Goal: Task Accomplishment & Management: Use online tool/utility

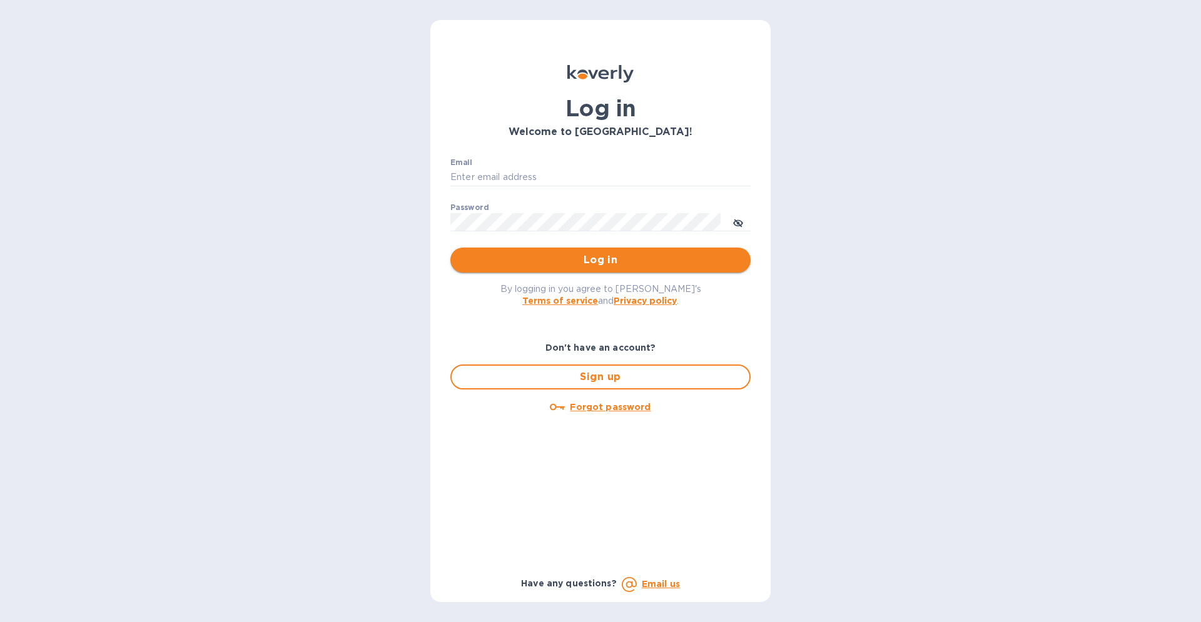
type input "giuseppe@luciditywine.com"
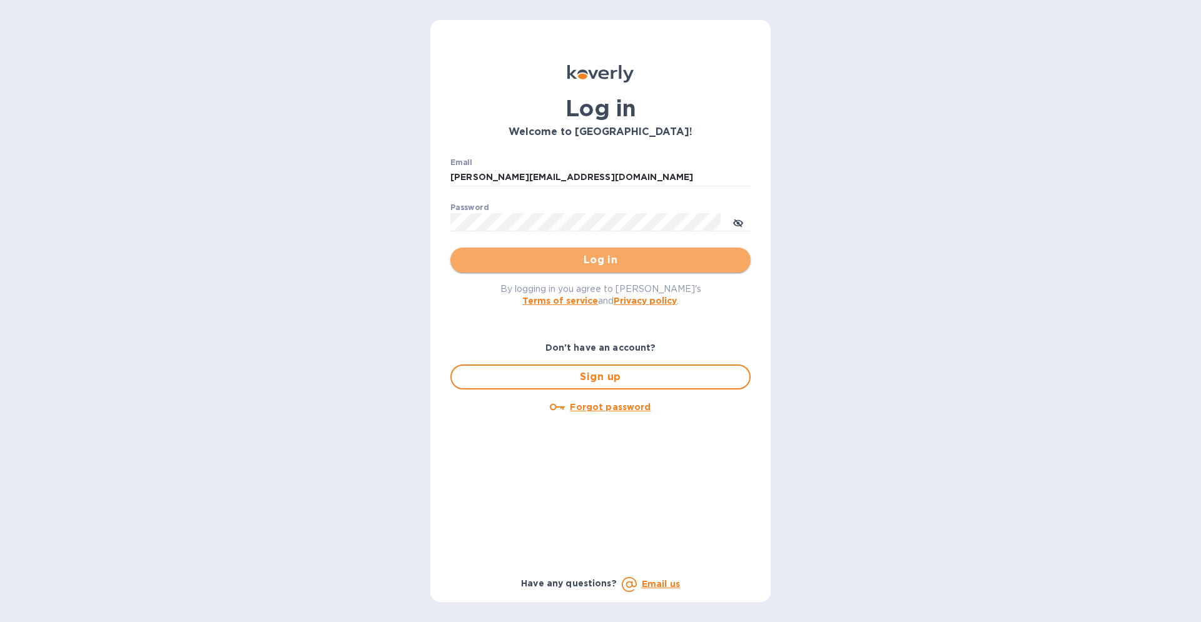
click at [612, 260] on span "Log in" at bounding box center [600, 260] width 280 height 15
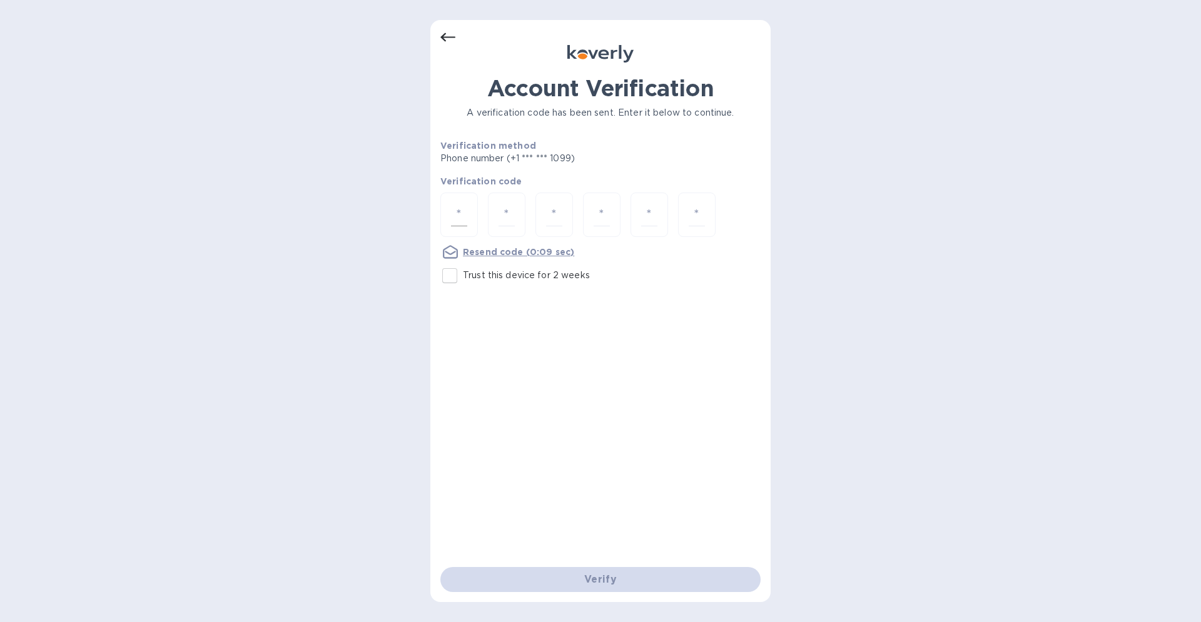
click at [445, 207] on div at bounding box center [459, 215] width 38 height 44
type input "6"
type input "3"
type input "9"
type input "1"
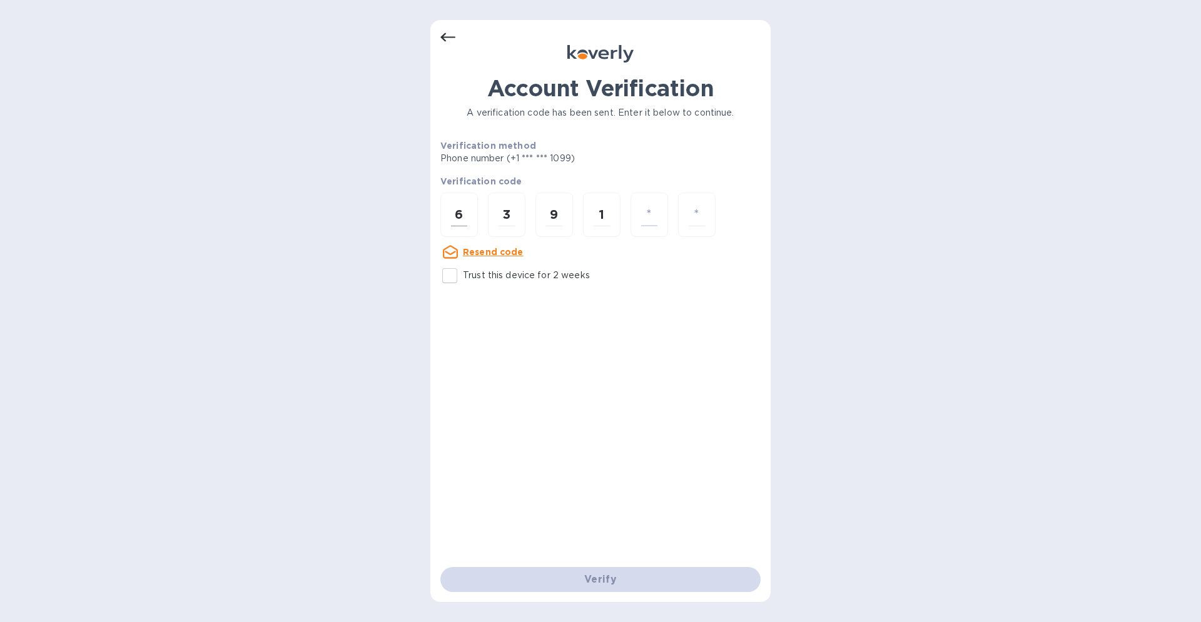
type input "2"
type input "4"
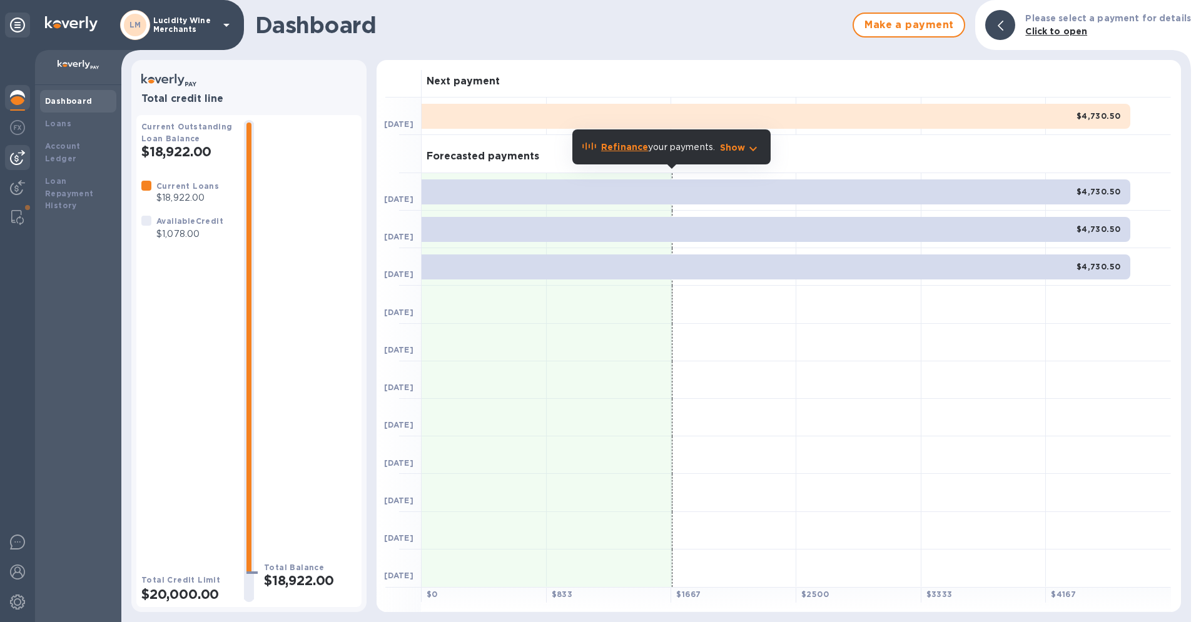
click at [24, 155] on img at bounding box center [17, 157] width 15 height 15
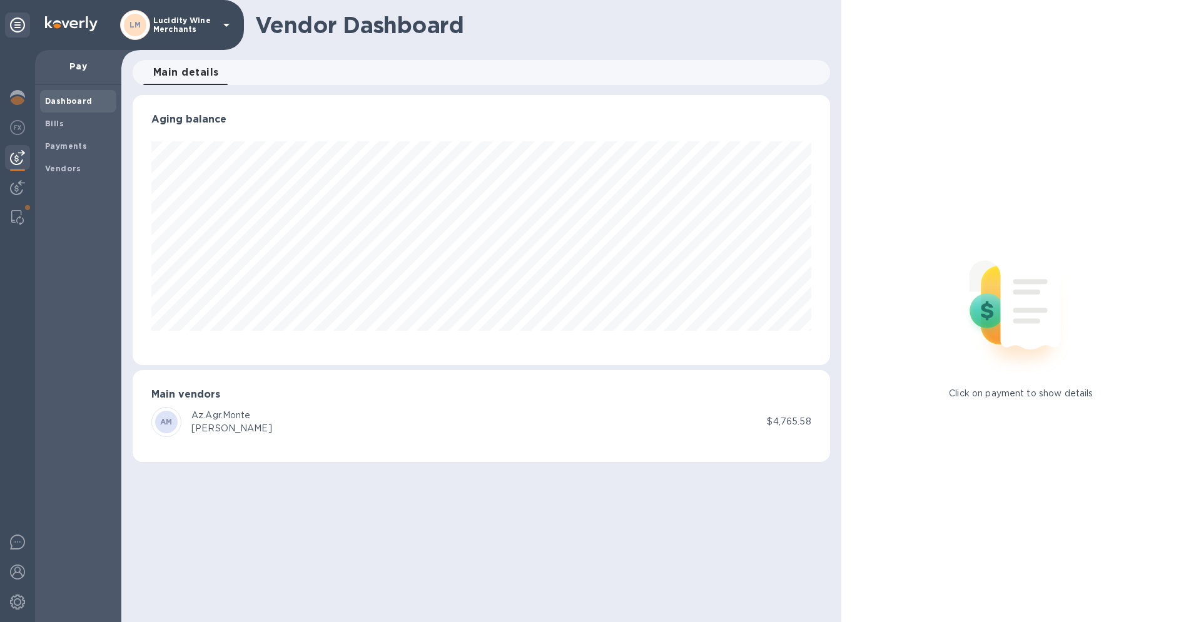
scroll to position [270, 697]
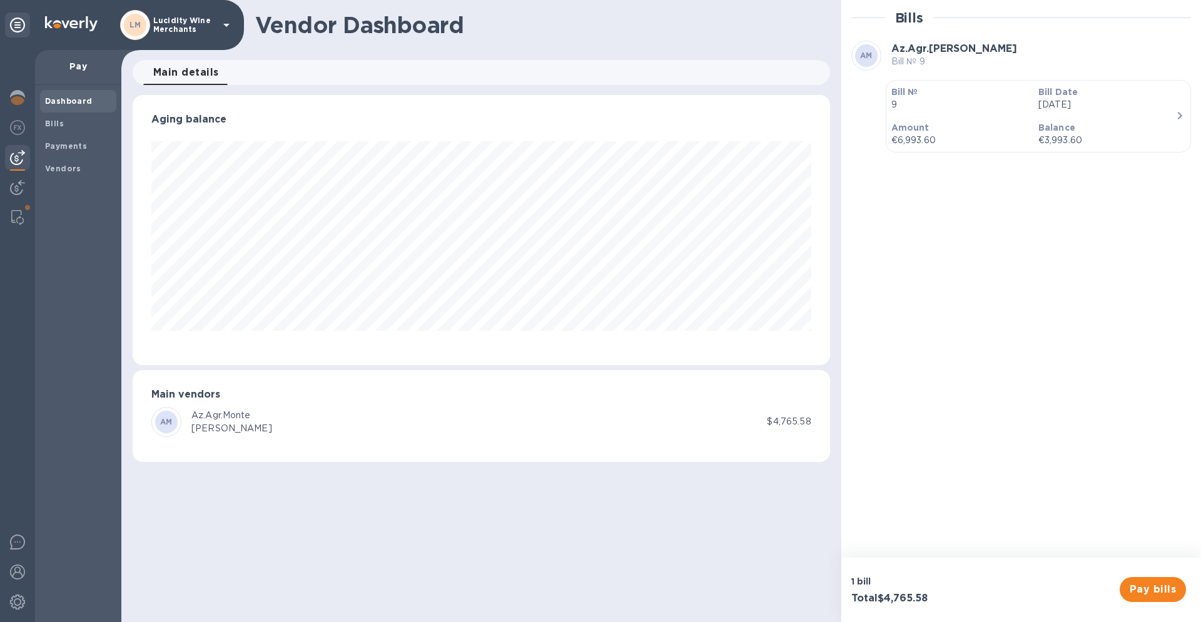
click at [1115, 126] on p "Balance" at bounding box center [1106, 127] width 137 height 13
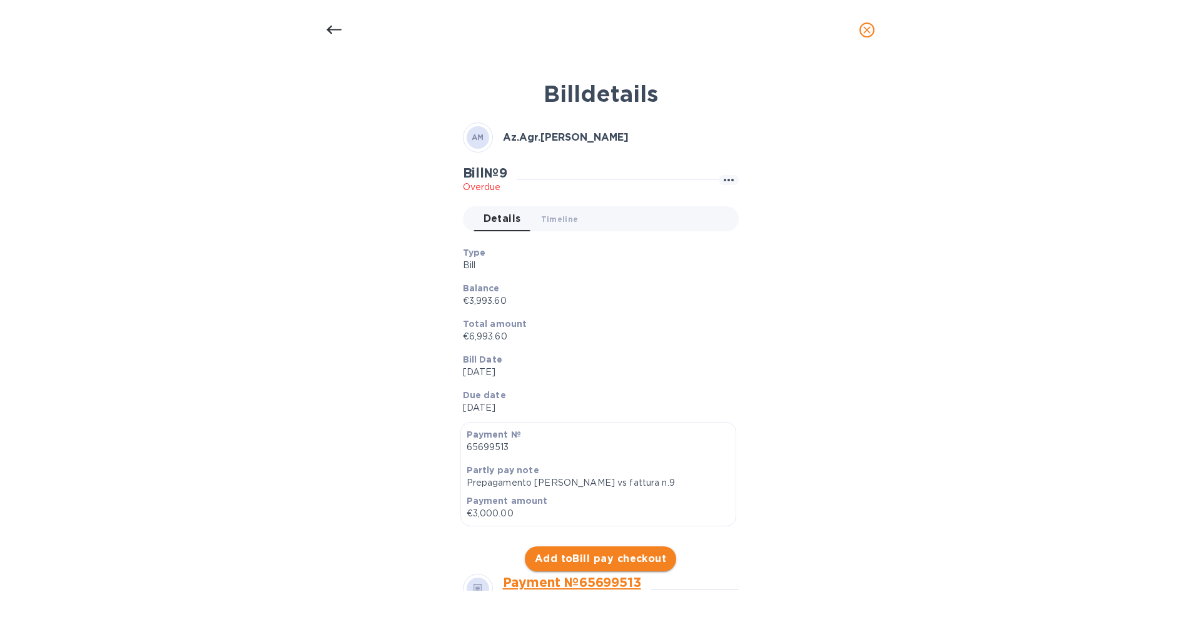
click at [601, 560] on span "Add to Bill pay checkout" at bounding box center [601, 559] width 132 height 15
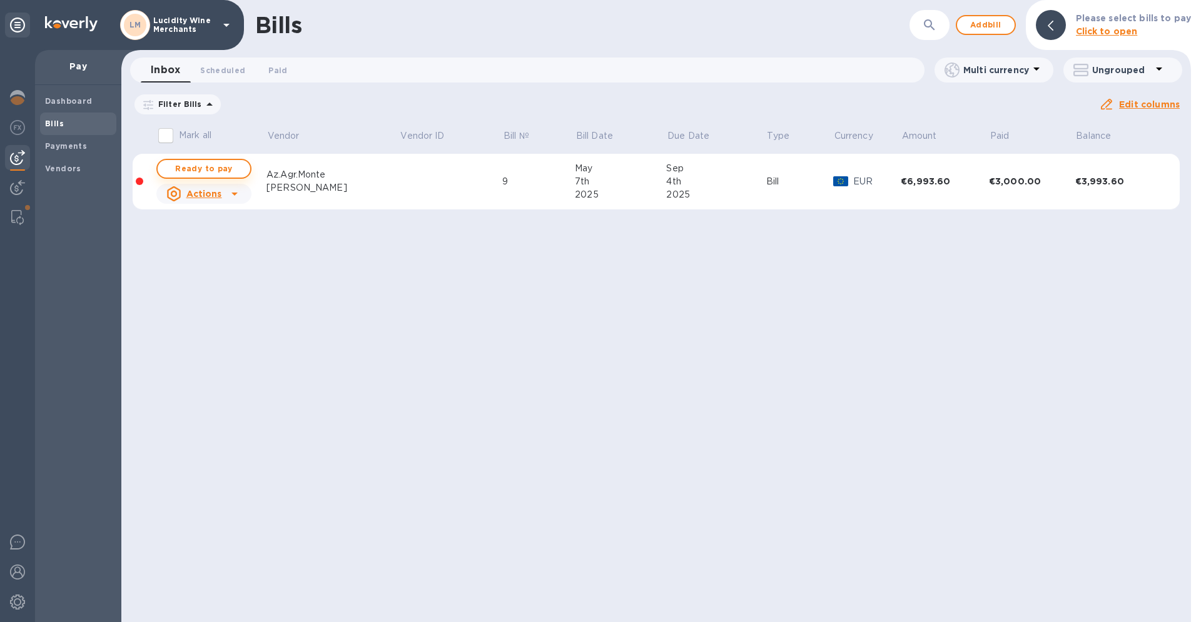
click at [207, 170] on span "Ready to pay" at bounding box center [204, 168] width 73 height 15
checkbox input "true"
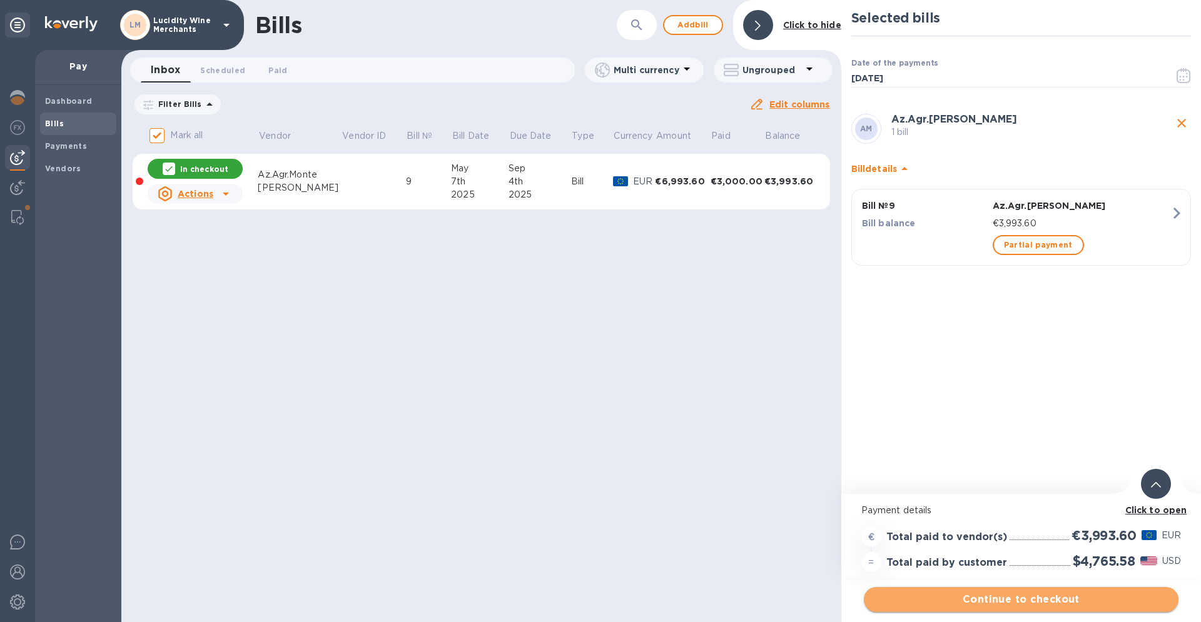
click at [1038, 606] on span "Continue to checkout" at bounding box center [1021, 599] width 295 height 15
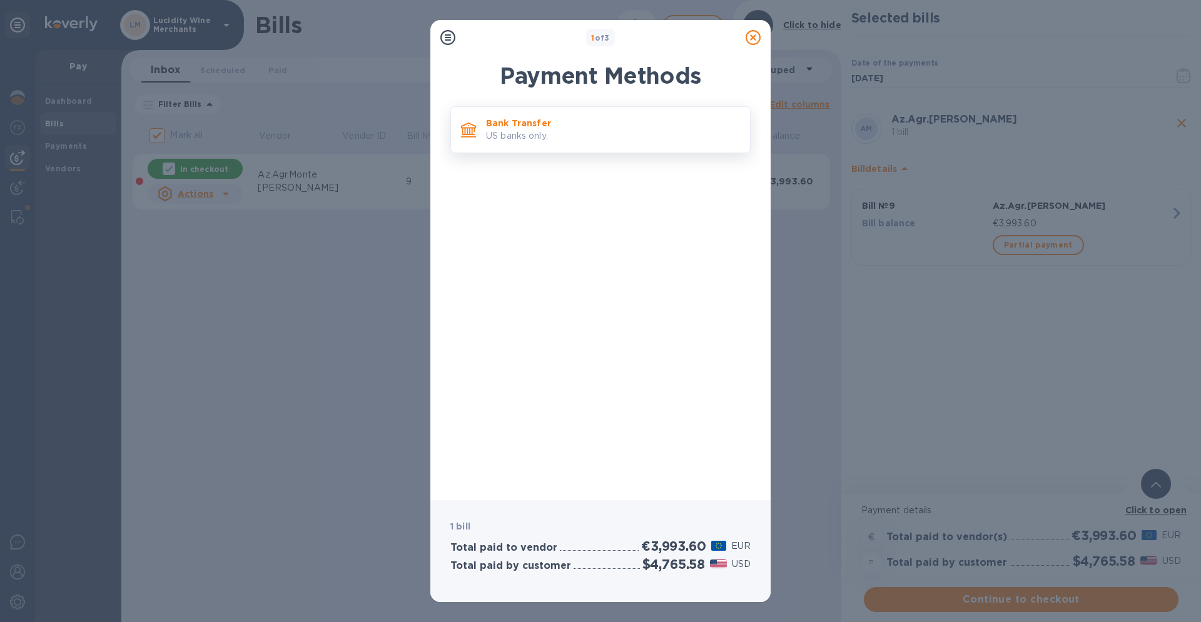
click at [559, 135] on p "US banks only." at bounding box center [613, 135] width 254 height 13
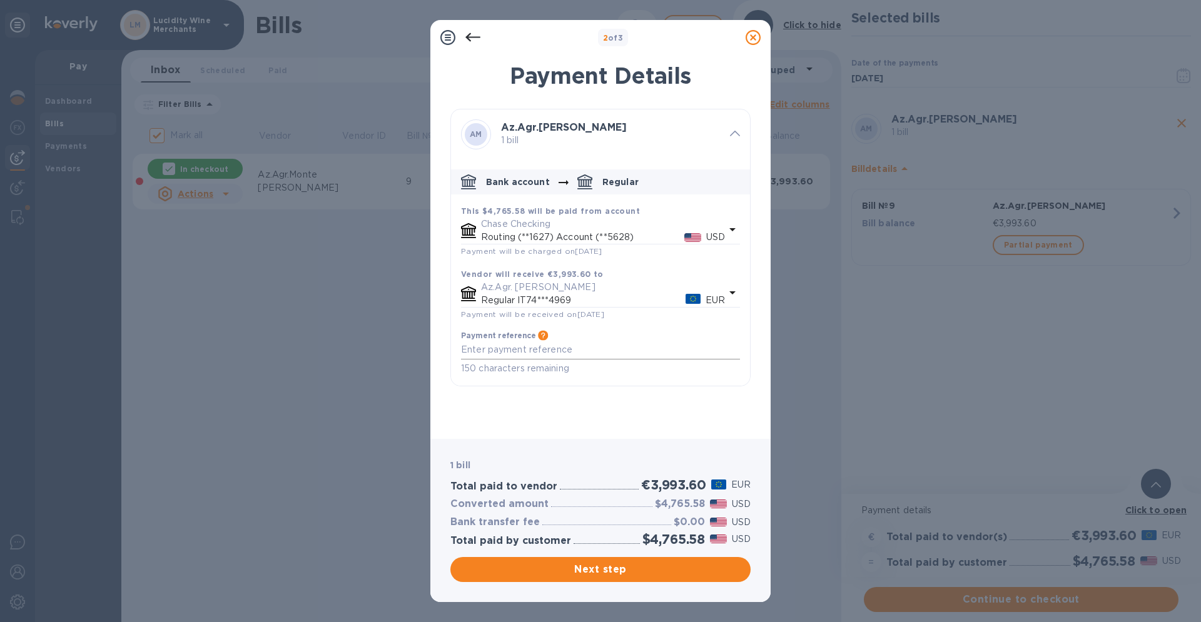
click at [607, 347] on textarea "default-method" at bounding box center [600, 350] width 279 height 11
type textarea "Saldo fattura n.9"
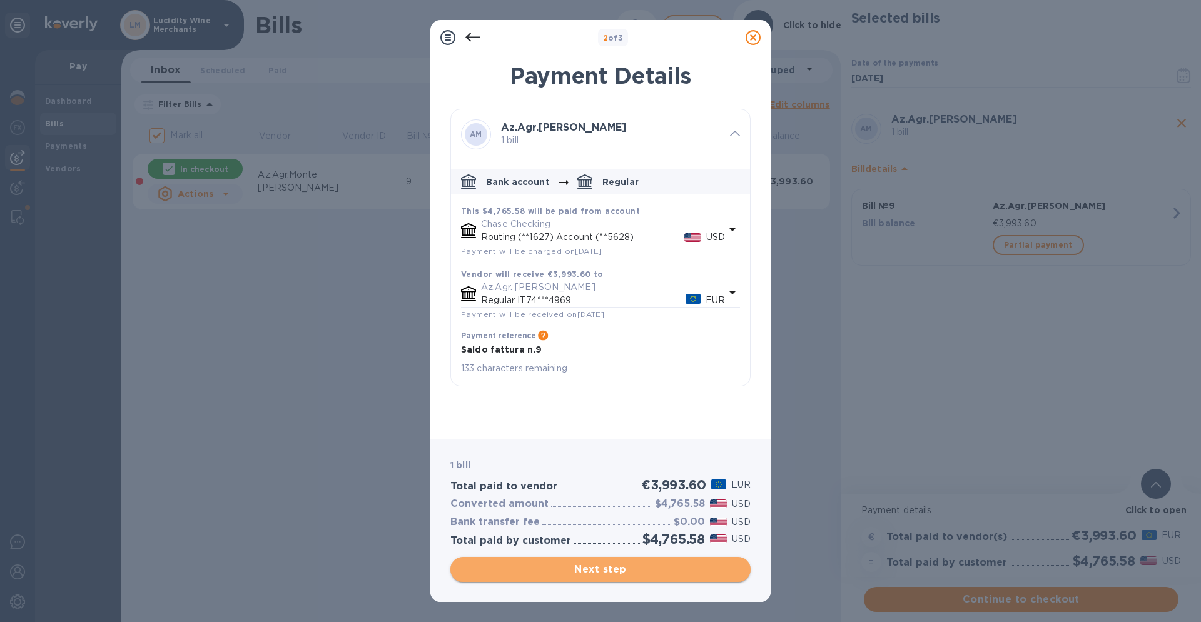
click at [618, 570] on span "Next step" at bounding box center [600, 569] width 280 height 15
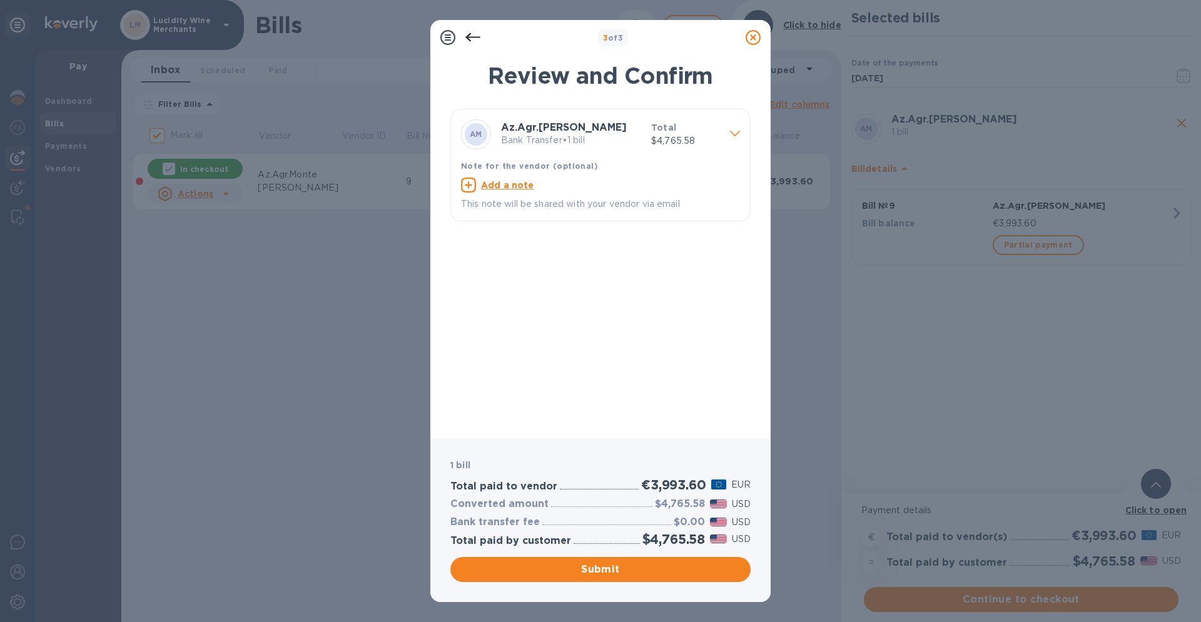
click at [500, 181] on u "Add a note" at bounding box center [507, 185] width 53 height 10
click at [498, 192] on div "x" at bounding box center [590, 187] width 259 height 19
type textarea "Saldo fattura n.9"
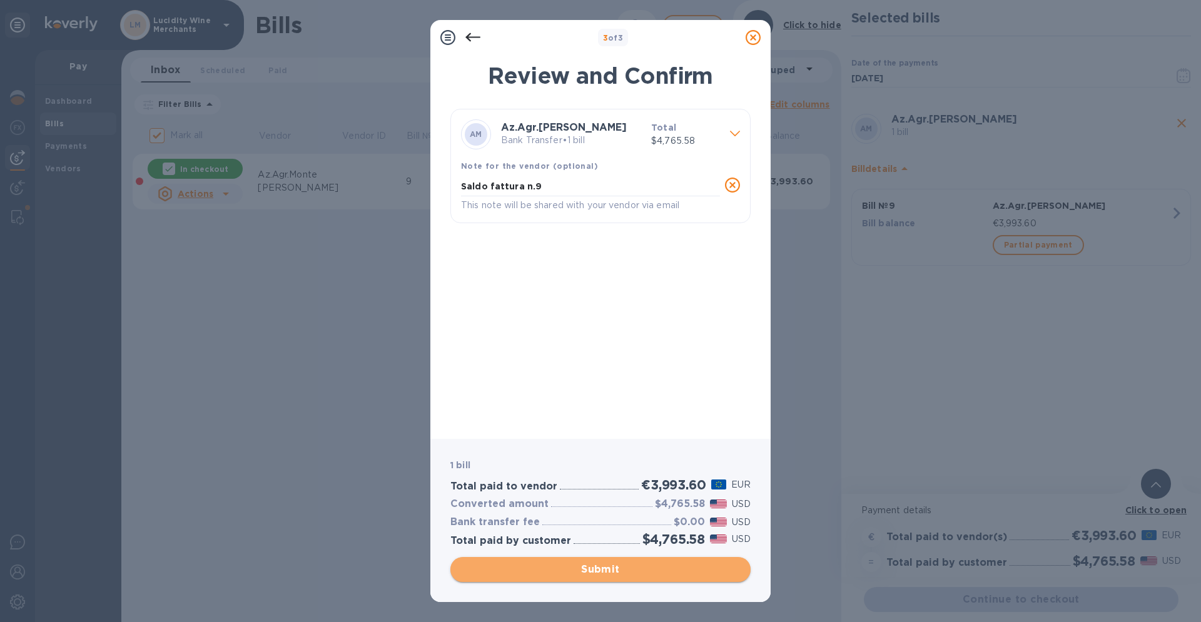
click at [598, 570] on span "Submit" at bounding box center [600, 569] width 280 height 15
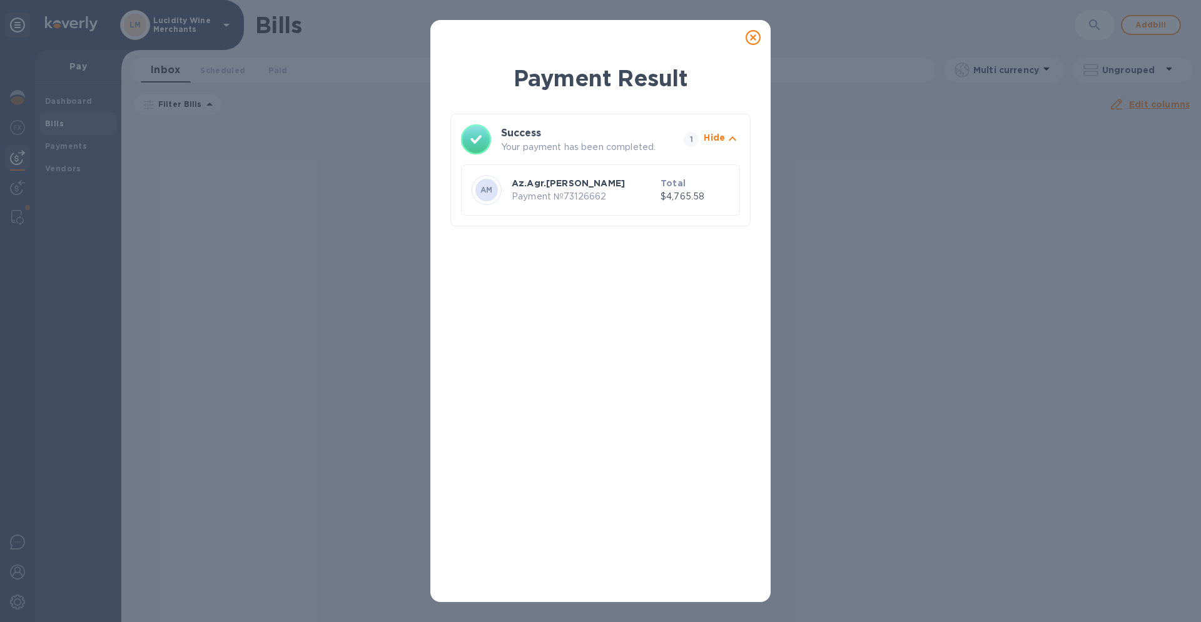
click at [758, 39] on icon at bounding box center [753, 37] width 15 height 15
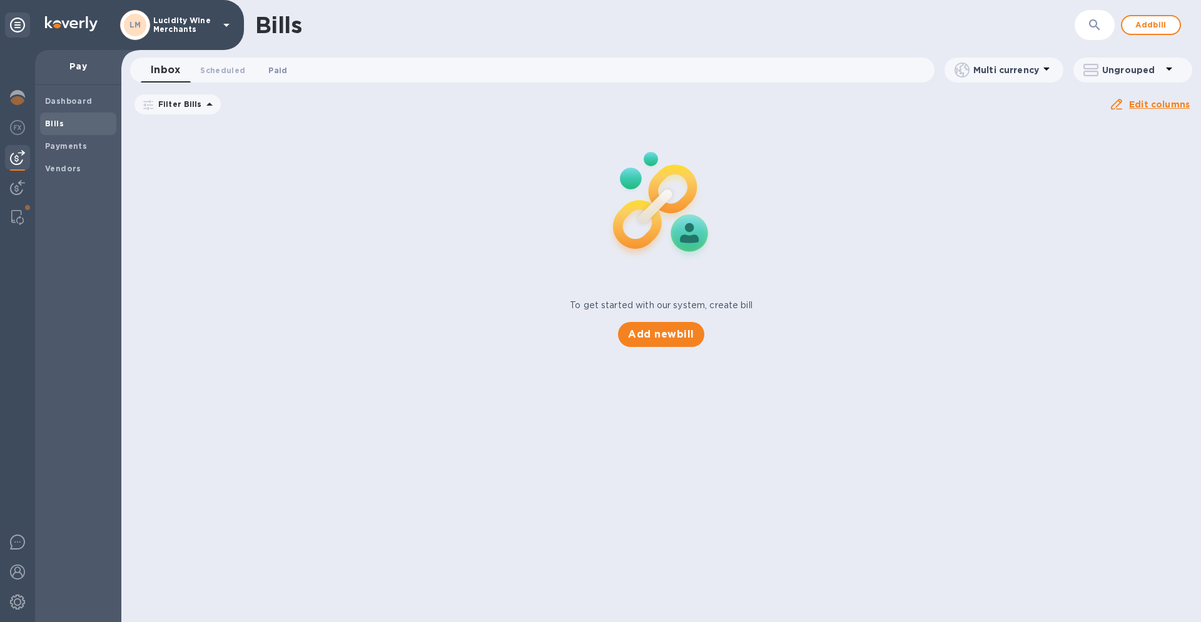
click at [283, 70] on span "Paid 0" at bounding box center [277, 70] width 19 height 13
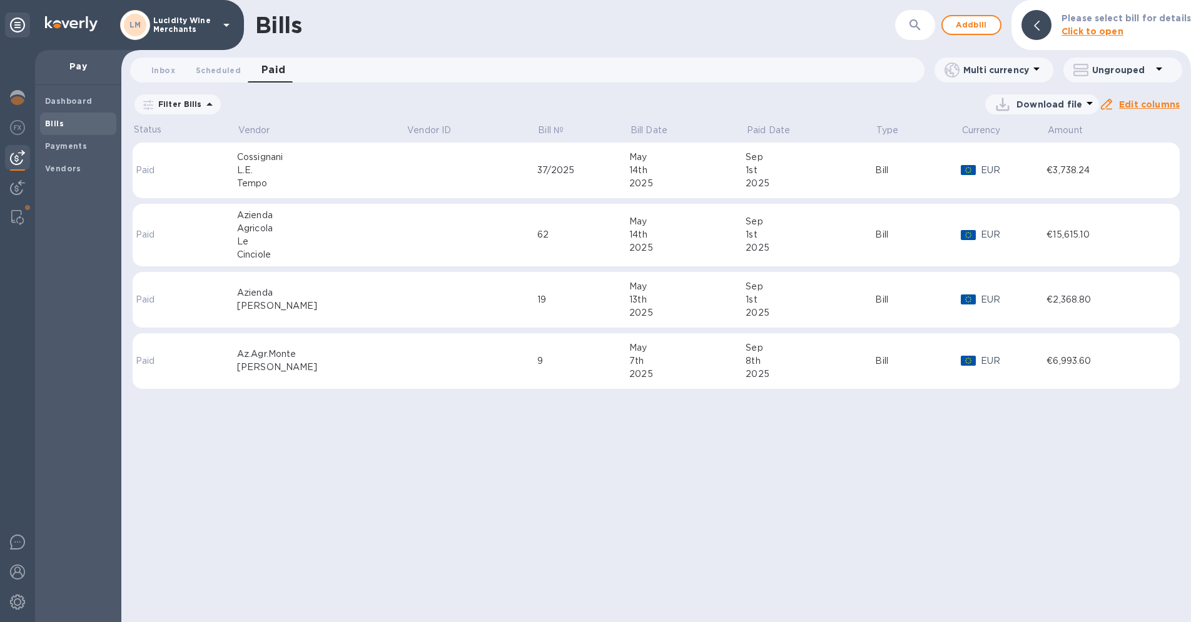
click at [335, 362] on div "[PERSON_NAME]" at bounding box center [322, 367] width 170 height 13
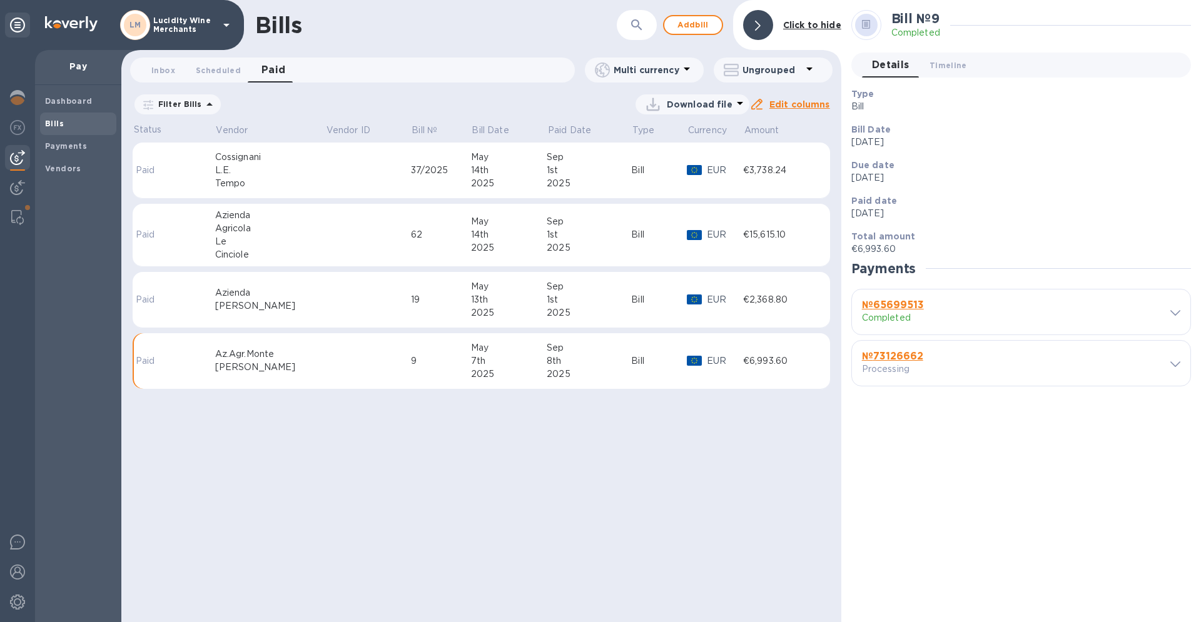
click at [898, 357] on b "№ 73126662" at bounding box center [892, 356] width 61 height 12
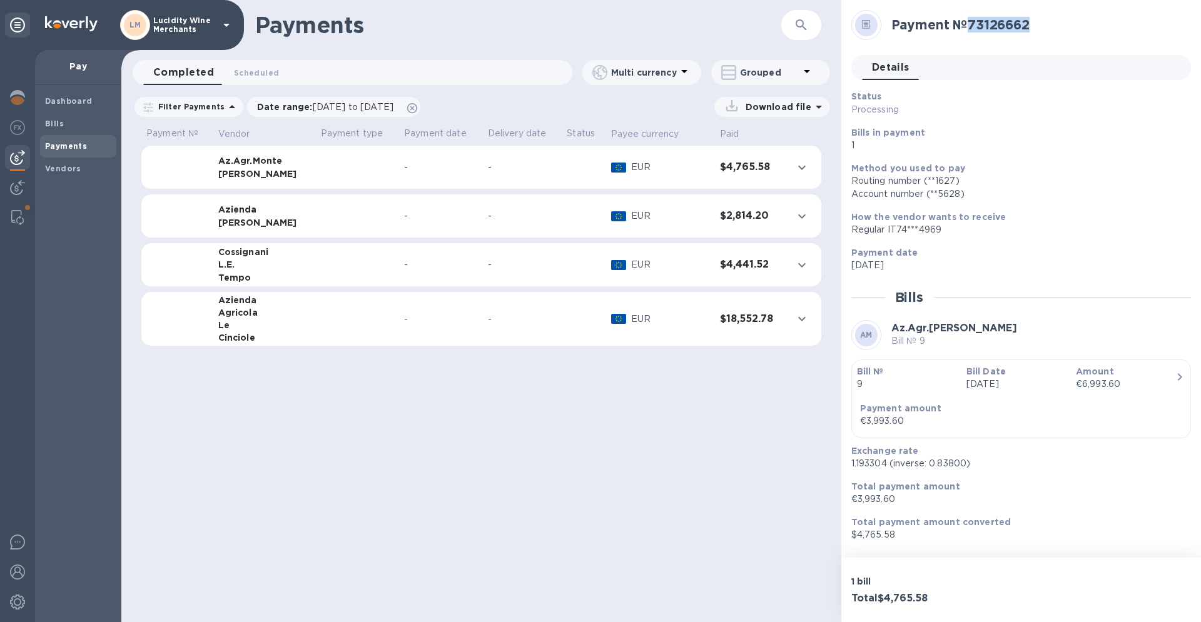
drag, startPoint x: 972, startPoint y: 24, endPoint x: 1033, endPoint y: 24, distance: 61.9
click at [1038, 24] on h2 "Payment № 73126662" at bounding box center [1036, 25] width 290 height 16
copy h2 "73126662"
drag, startPoint x: 888, startPoint y: 464, endPoint x: 855, endPoint y: 464, distance: 33.2
click at [852, 464] on p "1.193304 (inverse: 0.83800)" at bounding box center [1016, 463] width 330 height 13
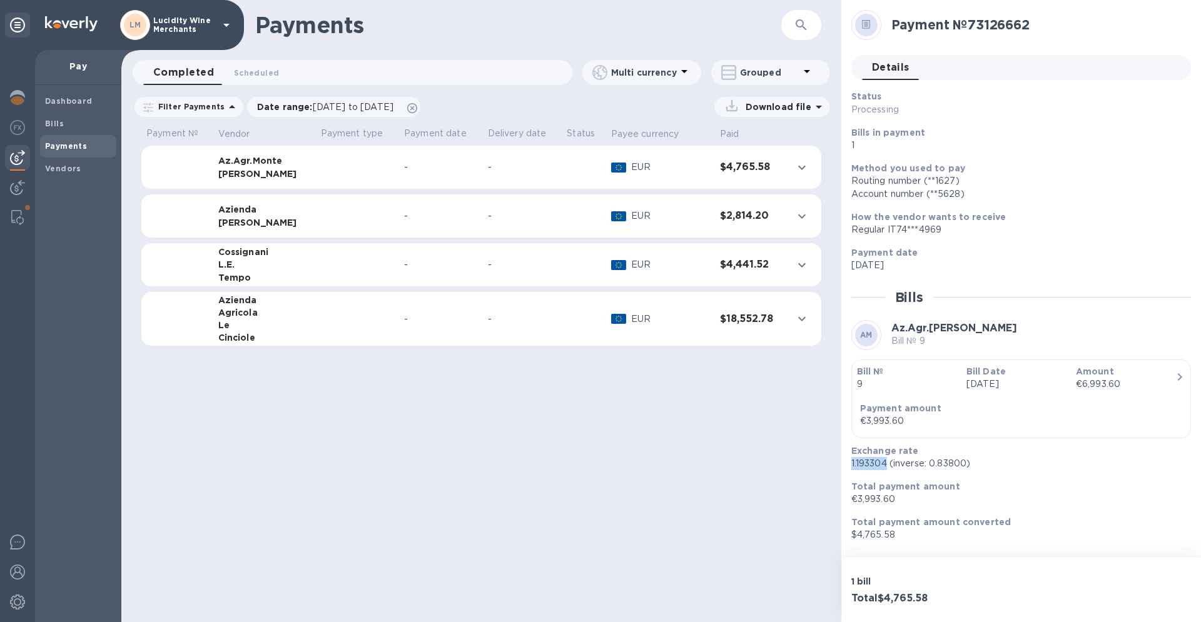
copy p "1.193304"
drag, startPoint x: 1037, startPoint y: 24, endPoint x: 974, endPoint y: 27, distance: 62.6
click at [974, 27] on h2 "Payment № 73126662" at bounding box center [1036, 25] width 290 height 16
copy h2 "73126662"
click at [62, 104] on b "Dashboard" at bounding box center [69, 100] width 48 height 9
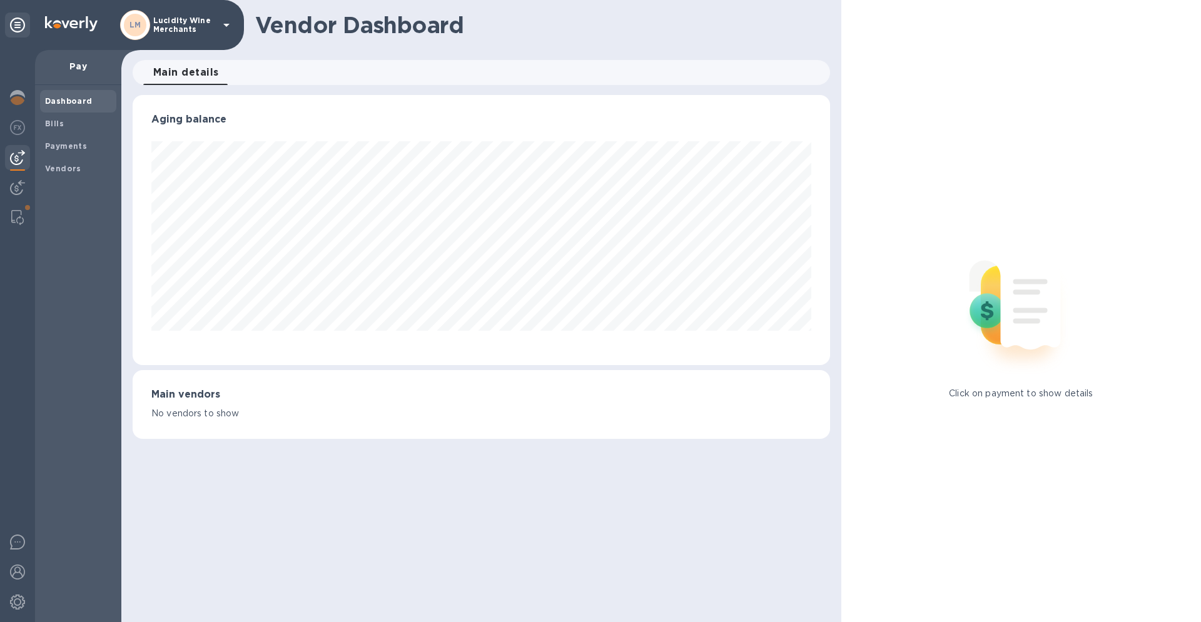
scroll to position [270, 697]
